Goal: Information Seeking & Learning: Check status

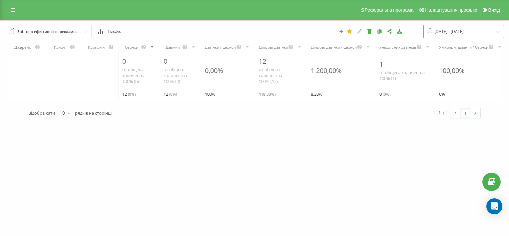
click at [448, 30] on input "14.06.2025 - 14.07.2025" at bounding box center [464, 31] width 81 height 13
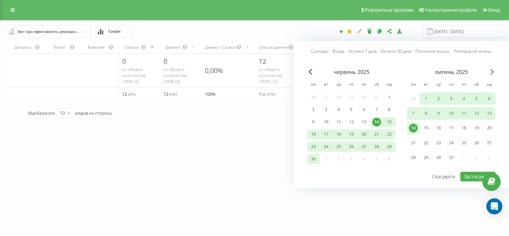
click at [494, 71] on span "Next Month" at bounding box center [493, 72] width 4 height 6
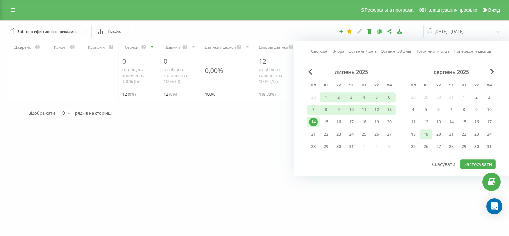
click at [425, 135] on div "19" at bounding box center [426, 134] width 9 height 9
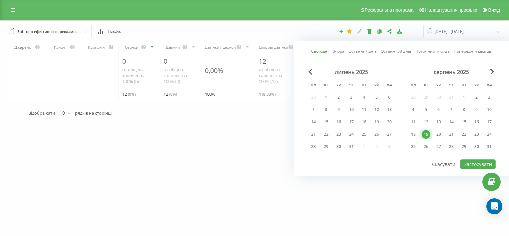
click at [425, 135] on div "19" at bounding box center [426, 134] width 9 height 9
click at [471, 161] on button "Застосувати" at bounding box center [478, 164] width 35 height 10
type input "[DATE] - [DATE]"
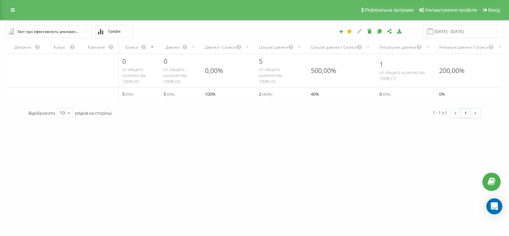
click at [11, 32] on span at bounding box center [12, 31] width 6 height 7
click at [12, 9] on icon at bounding box center [13, 10] width 4 height 5
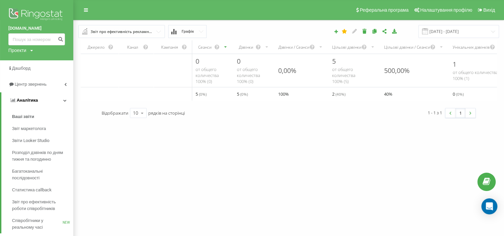
click at [35, 101] on span "Аналiтика" at bounding box center [27, 100] width 21 height 5
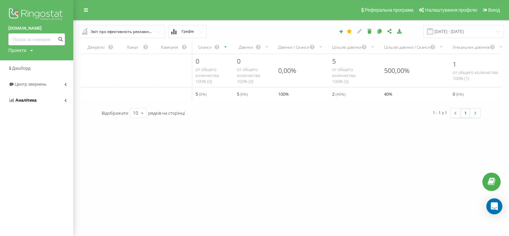
click at [35, 101] on span "Аналiтика" at bounding box center [25, 100] width 21 height 5
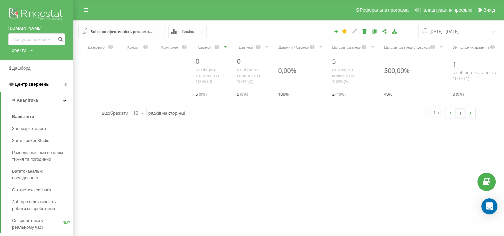
click at [34, 84] on span "Центр звернень" at bounding box center [32, 84] width 34 height 5
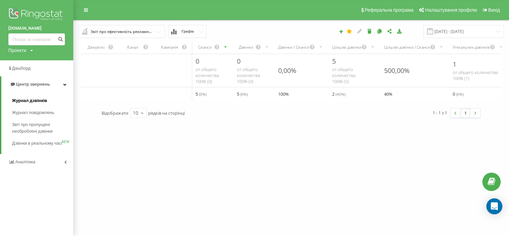
click at [34, 100] on span "Журнал дзвінків" at bounding box center [29, 100] width 35 height 7
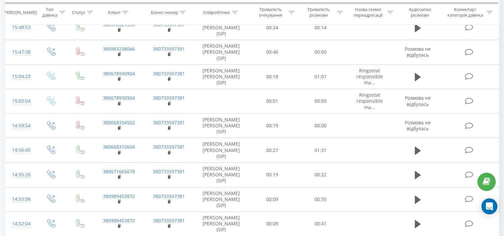
scroll to position [382, 0]
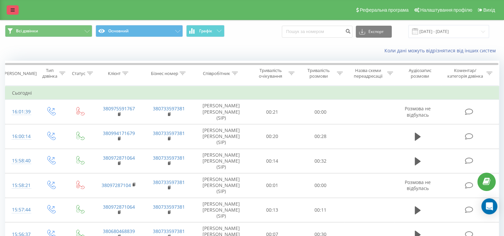
click at [11, 10] on icon at bounding box center [13, 10] width 4 height 5
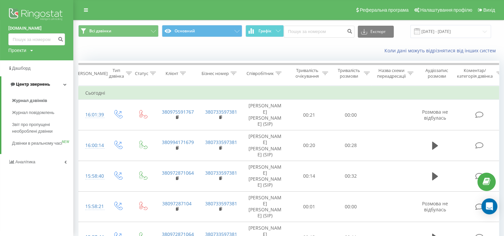
click at [65, 84] on icon at bounding box center [64, 84] width 3 height 3
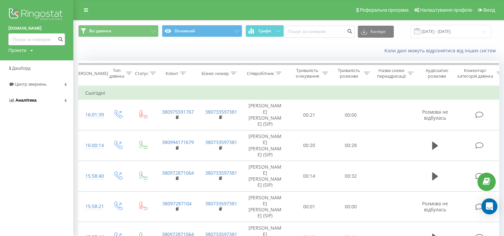
click at [65, 100] on icon at bounding box center [65, 100] width 2 height 3
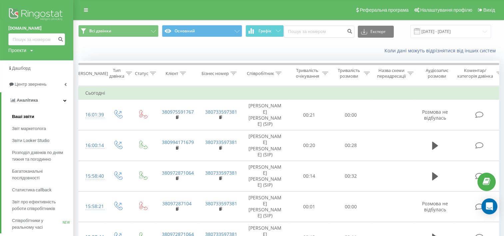
click at [28, 117] on span "Ваші звіти" at bounding box center [23, 116] width 22 height 7
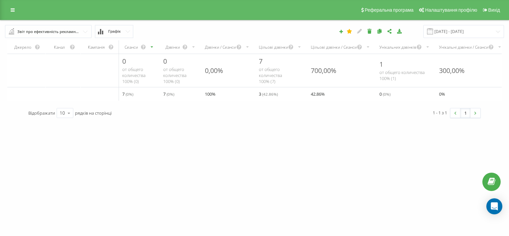
click at [13, 30] on span at bounding box center [12, 31] width 6 height 7
click at [12, 11] on icon at bounding box center [13, 10] width 4 height 5
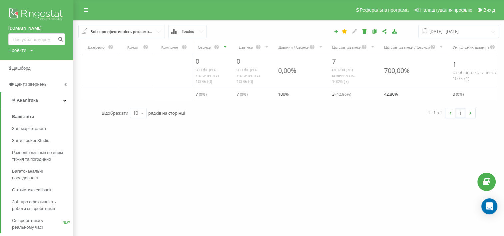
click at [30, 49] on div "Проекти konti.ua" at bounding box center [20, 50] width 25 height 7
click at [113, 139] on div "konti.ua Проекти konti.ua Дашборд Центр звернень Аналiтика Ваші звіти Звіт марк…" at bounding box center [252, 118] width 504 height 236
click at [65, 100] on icon at bounding box center [64, 100] width 3 height 3
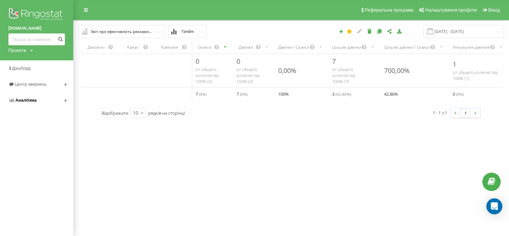
click at [65, 100] on icon at bounding box center [65, 100] width 2 height 3
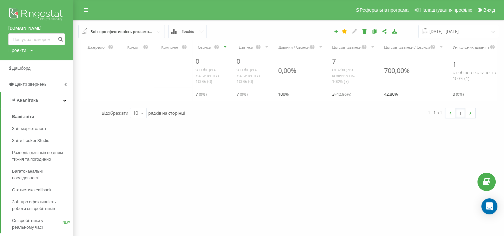
click at [144, 158] on div "konti.ua Проекти konti.ua Дашборд Центр звернень Аналiтика Ваші звіти Звіт марк…" at bounding box center [252, 118] width 504 height 236
click at [136, 146] on div "konti.ua Проекти konti.ua Дашборд Центр звернень Аналiтика Ваші звіти Звіт марк…" at bounding box center [252, 118] width 504 height 236
click at [65, 84] on icon at bounding box center [65, 84] width 2 height 3
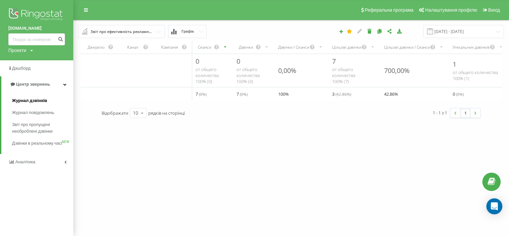
click at [28, 102] on span "Журнал дзвінків" at bounding box center [29, 100] width 35 height 7
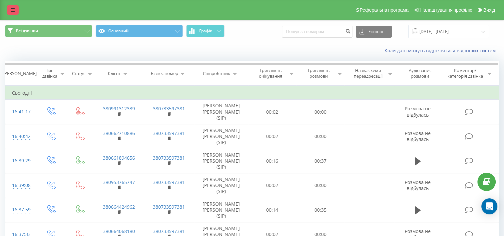
click at [10, 10] on link at bounding box center [13, 9] width 12 height 9
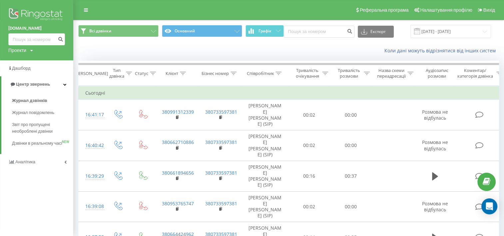
click at [31, 49] on icon at bounding box center [31, 51] width 3 height 4
click at [68, 170] on link "Аналiтика" at bounding box center [36, 162] width 73 height 16
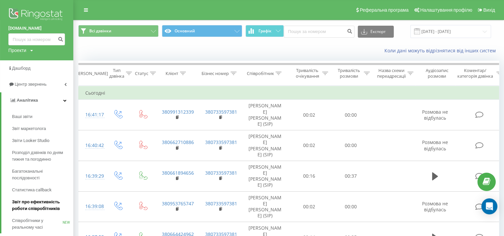
click at [43, 201] on span "Звіт про ефективність роботи співробітників" at bounding box center [41, 205] width 58 height 13
click at [44, 201] on span "Звіт про ефективність роботи співробітників" at bounding box center [41, 205] width 58 height 13
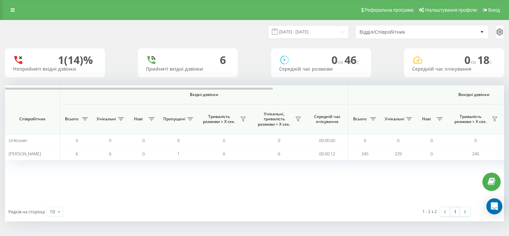
click at [267, 198] on div "Вхідні дзвінки Вихідні дзвінки Всі дзвінки Співробітник Всього Унікальні Нові П…" at bounding box center [254, 143] width 499 height 117
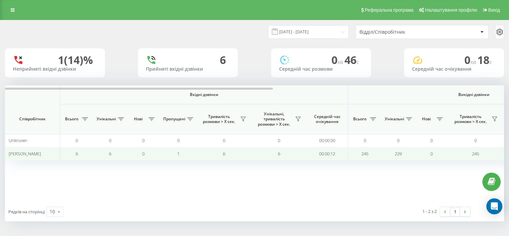
click at [310, 153] on td "00:00:12" at bounding box center [328, 153] width 42 height 13
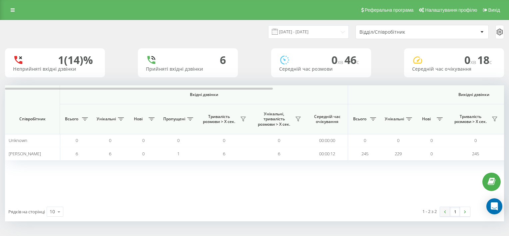
click at [445, 212] on img at bounding box center [445, 211] width 2 height 3
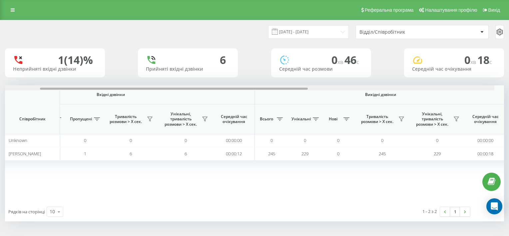
scroll to position [0, 94]
drag, startPoint x: 262, startPoint y: 88, endPoint x: 312, endPoint y: 103, distance: 52.8
click at [312, 103] on div "Вхідні дзвінки Вихідні дзвінки Всі дзвінки Співробітник Всього Унікальні Нові П…" at bounding box center [254, 143] width 499 height 117
click at [278, 31] on span at bounding box center [275, 32] width 6 height 6
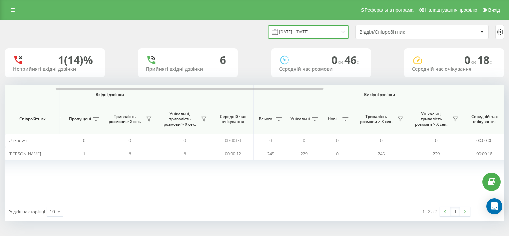
click at [289, 31] on input "[DATE] - [DATE]" at bounding box center [308, 31] width 81 height 13
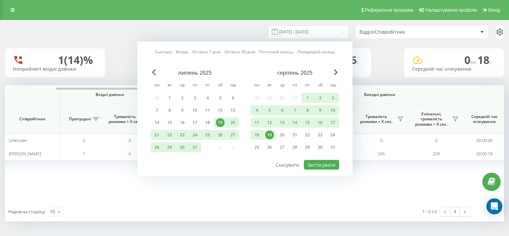
click at [271, 134] on div "19" at bounding box center [269, 135] width 9 height 9
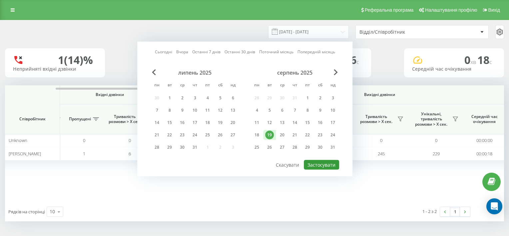
click at [308, 163] on button "Застосувати" at bounding box center [321, 165] width 35 height 10
type input "[DATE] - [DATE]"
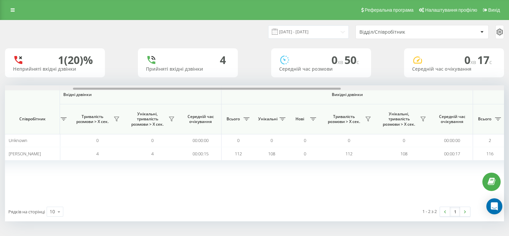
scroll to position [0, 146]
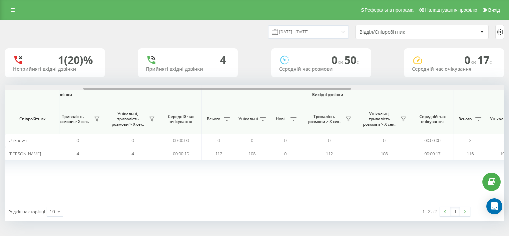
drag, startPoint x: 225, startPoint y: 88, endPoint x: 304, endPoint y: 96, distance: 79.1
click at [304, 96] on div "Вхідні дзвінки Вихідні дзвінки Всі дзвінки Співробітник Всього Унікальні Нові П…" at bounding box center [254, 143] width 499 height 117
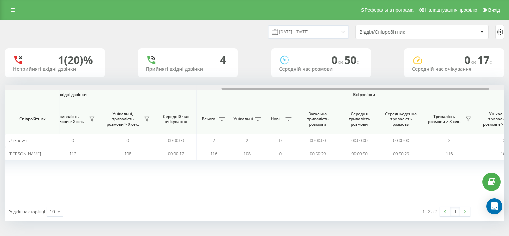
scroll to position [0, 431]
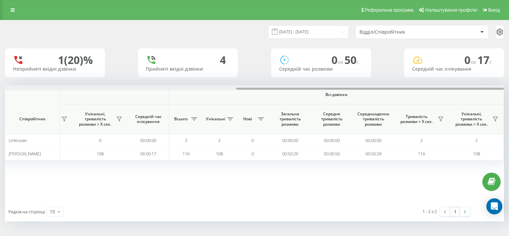
drag, startPoint x: 344, startPoint y: 88, endPoint x: 500, endPoint y: 111, distance: 157.7
click at [500, 111] on div "Вхідні дзвінки Вихідні дзвінки Всі дзвінки Співробітник Всього Унікальні Нові П…" at bounding box center [254, 143] width 499 height 117
drag, startPoint x: 417, startPoint y: 87, endPoint x: 430, endPoint y: 87, distance: 13.0
click at [430, 87] on div at bounding box center [254, 87] width 499 height 5
